Goal: Find specific page/section: Find specific page/section

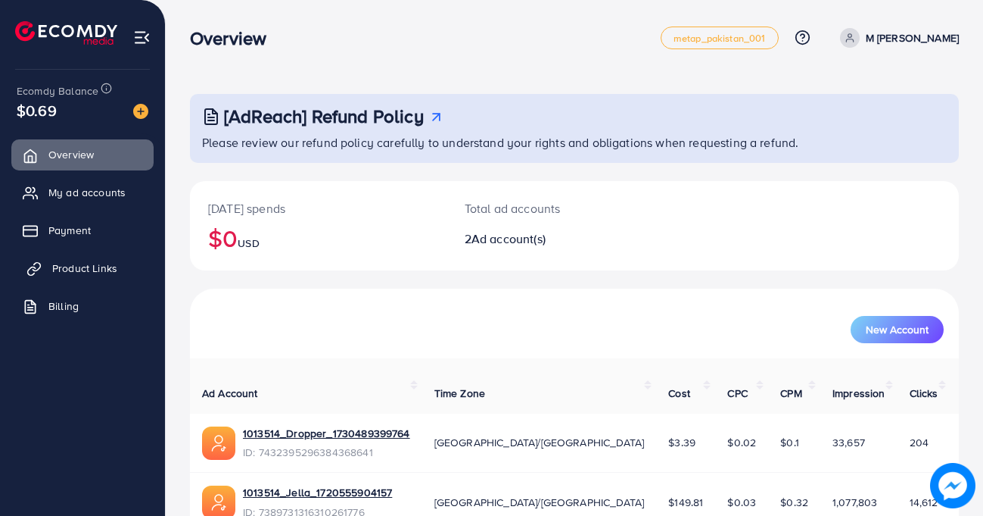
click at [82, 268] on span "Product Links" at bounding box center [84, 267] width 65 height 15
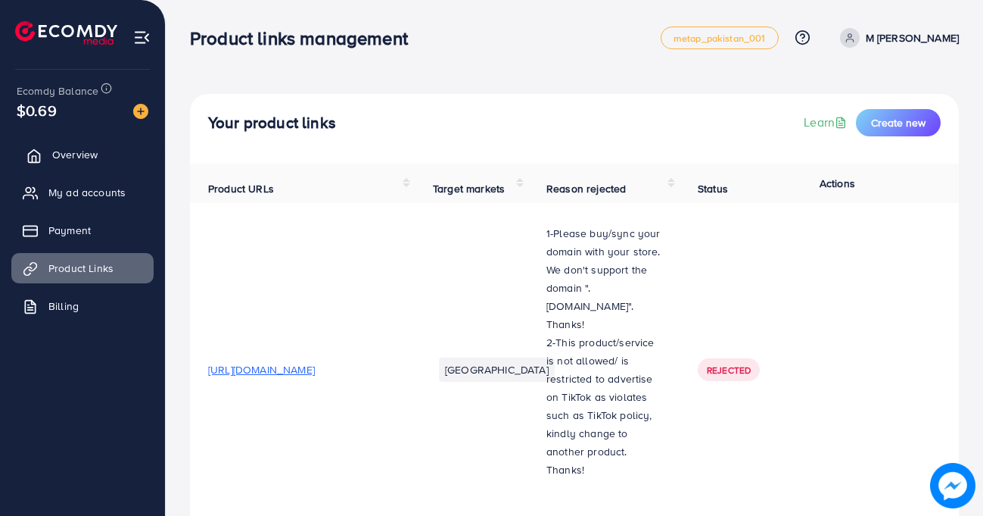
click at [70, 156] on span "Overview" at bounding box center [74, 154] width 45 height 15
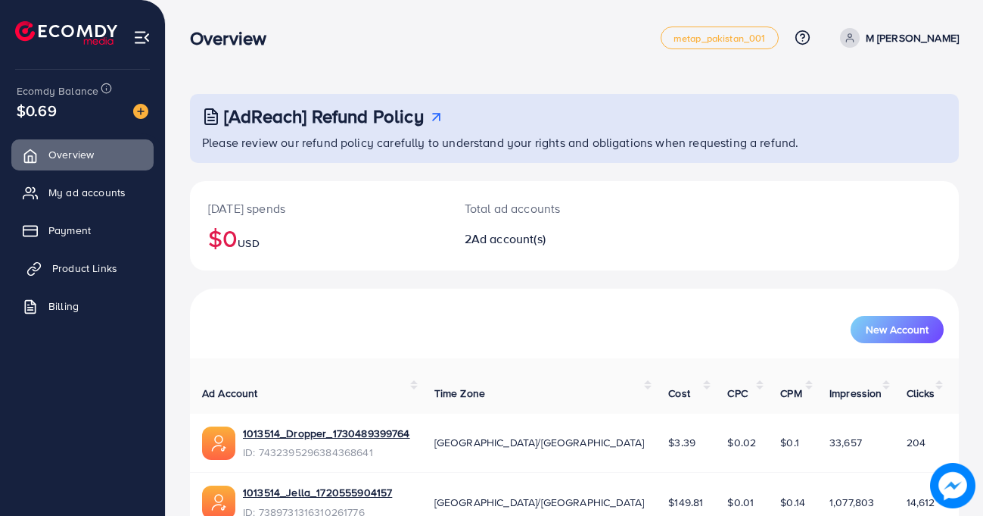
click at [71, 256] on link "Product Links" at bounding box center [82, 268] width 142 height 30
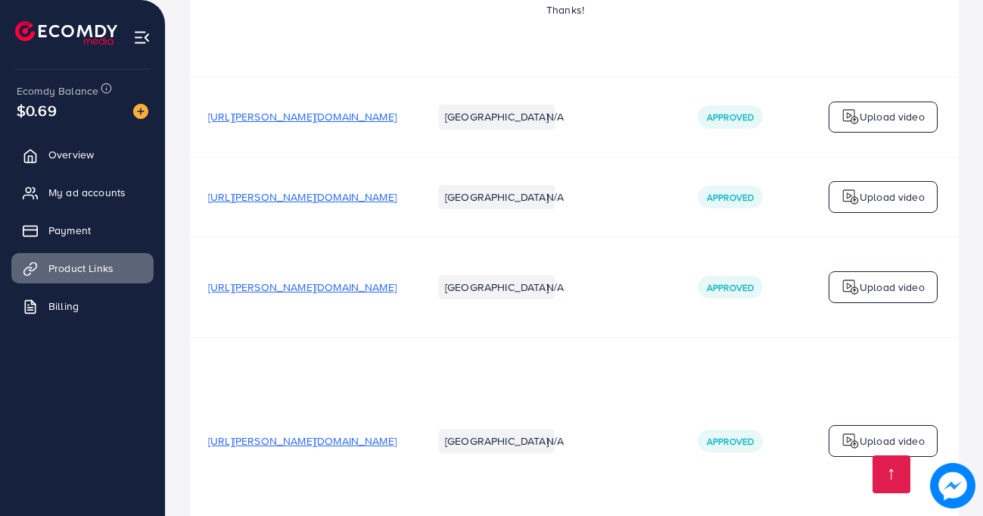
scroll to position [508, 0]
